Goal: Information Seeking & Learning: Learn about a topic

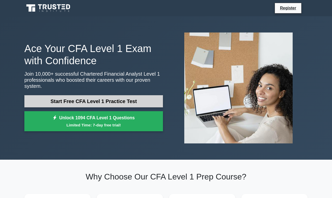
click at [89, 103] on link "Start Free CFA Level 1 Practice Test" at bounding box center [93, 101] width 139 height 12
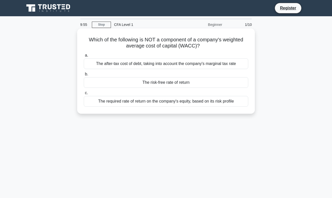
click at [164, 102] on div "The required rate of return on the company's equity, based on its risk profile" at bounding box center [166, 101] width 164 height 11
click at [84, 95] on input "c. The required rate of return on the company's equity, based on its risk profi…" at bounding box center [84, 92] width 0 height 3
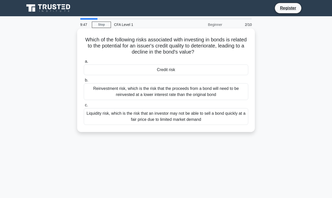
click at [158, 89] on div "Reinvestment risk, which is the risk that the proceeds from a bond will need to…" at bounding box center [166, 91] width 164 height 17
click at [84, 82] on input "b. Reinvestment risk, which is the risk that the proceeds from a bond will need…" at bounding box center [84, 80] width 0 height 3
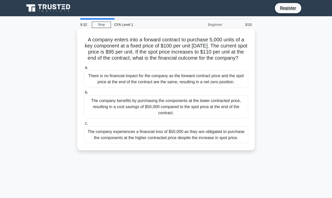
click at [163, 113] on div "The company benefits by purchasing the components at the lower contracted price…" at bounding box center [166, 106] width 164 height 23
click at [84, 94] on input "b. The company benefits by purchasing the components at the lower contracted pr…" at bounding box center [84, 92] width 0 height 3
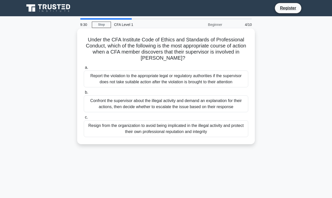
click at [160, 98] on div "Confront the supervisor about the illegal activity and demand an explanation fo…" at bounding box center [166, 103] width 164 height 17
click at [84, 94] on input "b. Confront the supervisor about the illegal activity and demand an explanation…" at bounding box center [84, 92] width 0 height 3
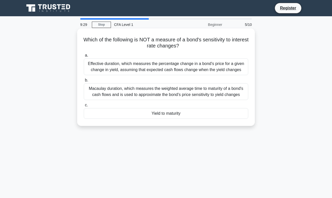
click at [150, 68] on div "Effective duration, which measures the percentage change in a bond's price for …" at bounding box center [166, 66] width 164 height 17
click at [84, 57] on input "a. Effective duration, which measures the percentage change in a bond's price f…" at bounding box center [84, 55] width 0 height 3
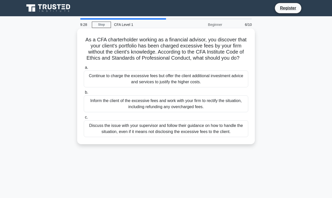
click at [151, 122] on div "Discuss the issue with your supervisor and follow their guidance on how to hand…" at bounding box center [166, 128] width 164 height 17
click at [84, 119] on input "c. Discuss the issue with your supervisor and follow their guidance on how to h…" at bounding box center [84, 117] width 0 height 3
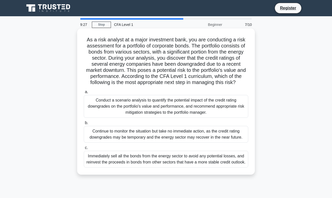
click at [145, 99] on div "Conduct a scenario analysis to quantify the potential impact of the credit rati…" at bounding box center [166, 106] width 164 height 23
click at [84, 94] on input "a. Conduct a scenario analysis to quantify the potential impact of the credit r…" at bounding box center [84, 91] width 0 height 3
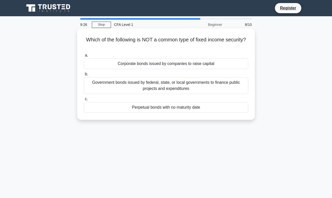
click at [141, 107] on div "Perpetual bonds with no maturity date" at bounding box center [166, 107] width 164 height 11
click at [84, 101] on input "c. Perpetual bonds with no maturity date" at bounding box center [84, 98] width 0 height 3
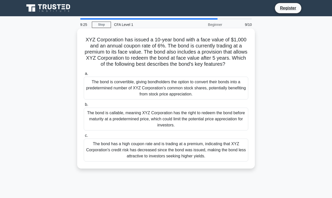
click at [133, 67] on h5 "XYZ Corporation has issued a 10-year bond with a face value of $1,000 and an an…" at bounding box center [165, 52] width 165 height 31
click at [130, 78] on div "The bond is convertible, giving bondholders the option to convert their bonds i…" at bounding box center [166, 88] width 164 height 23
click at [84, 75] on input "a. The bond is convertible, giving bondholders the option to convert their bond…" at bounding box center [84, 73] width 0 height 3
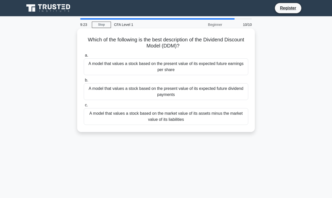
click at [130, 68] on div "A model that values a stock based on the present value of its expected future e…" at bounding box center [166, 66] width 164 height 17
click at [84, 57] on input "a. A model that values a stock based on the present value of its expected futur…" at bounding box center [84, 55] width 0 height 3
